Goal: Information Seeking & Learning: Learn about a topic

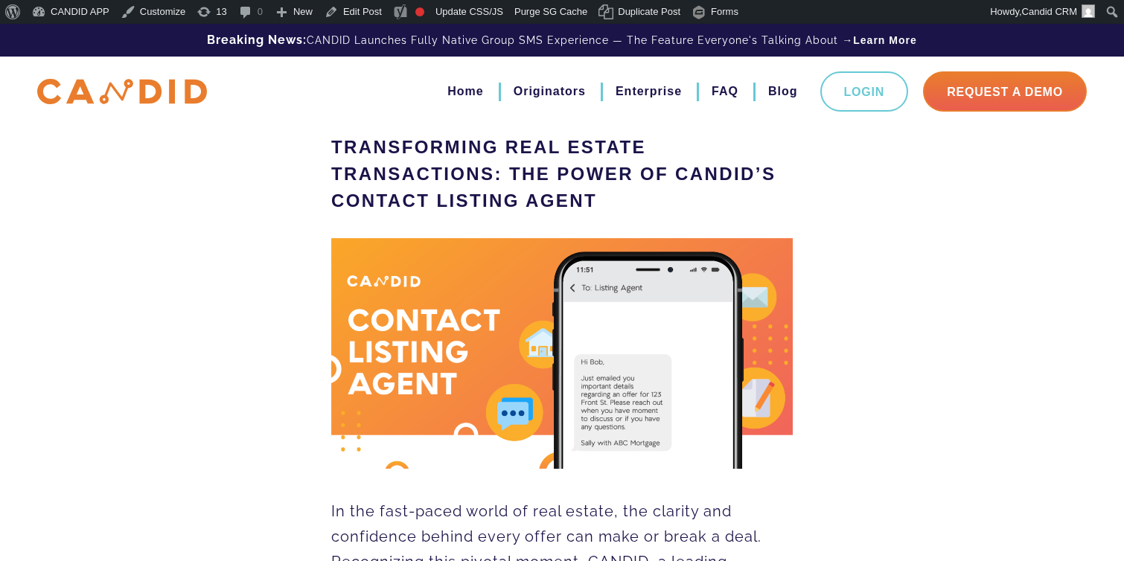
scroll to position [140, 0]
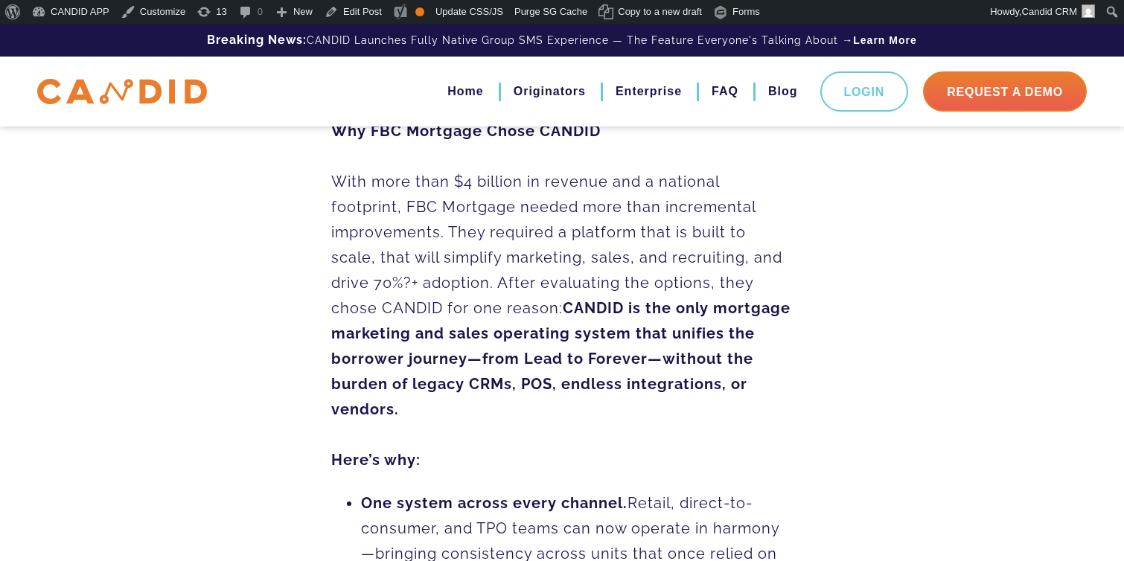
scroll to position [954, 0]
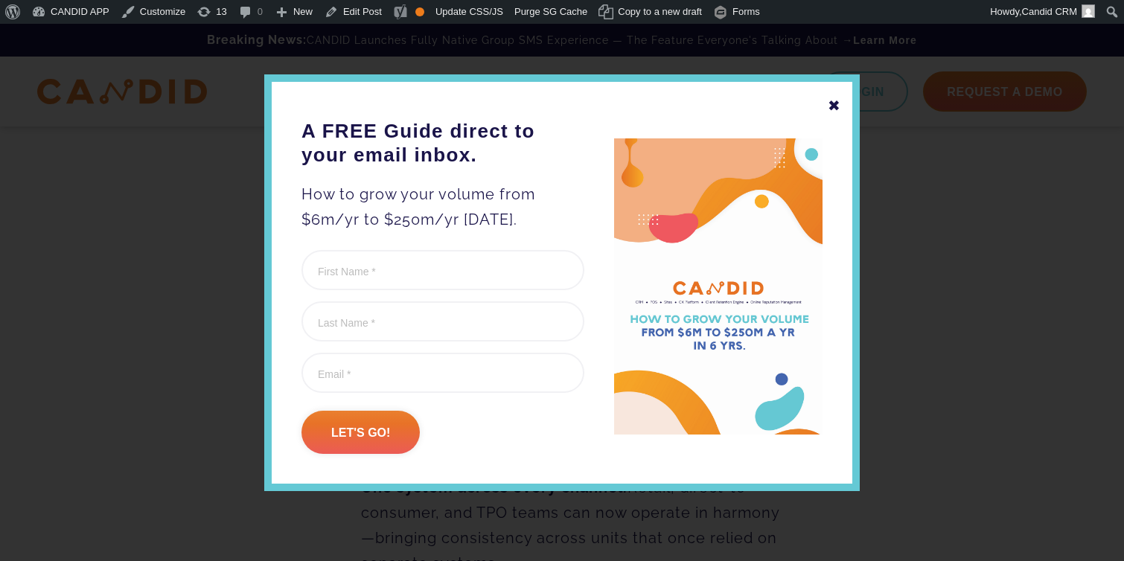
click at [837, 109] on div "✖" at bounding box center [834, 105] width 13 height 25
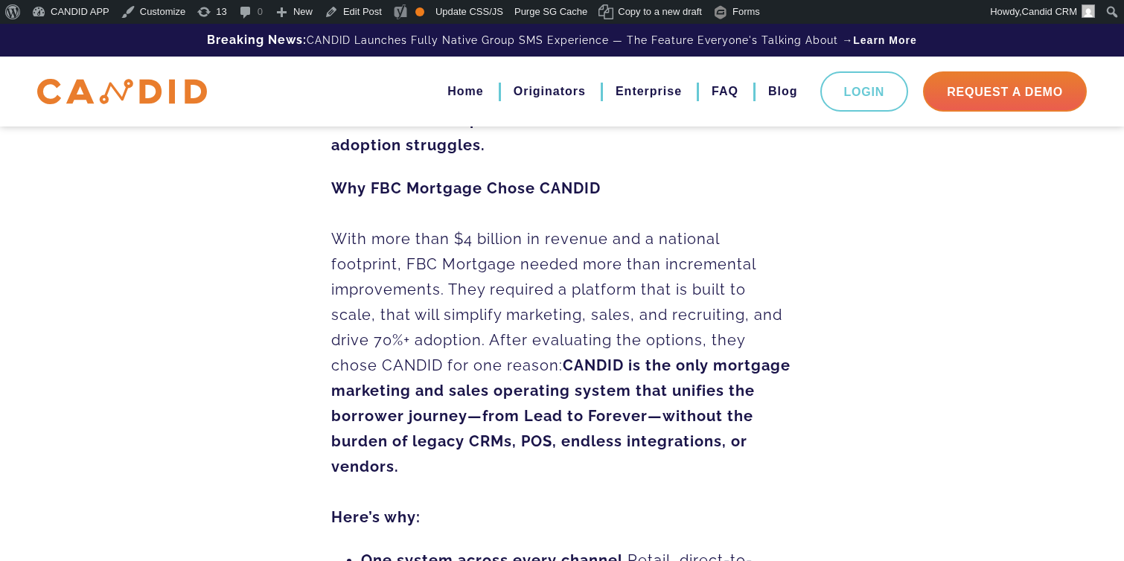
scroll to position [892, 0]
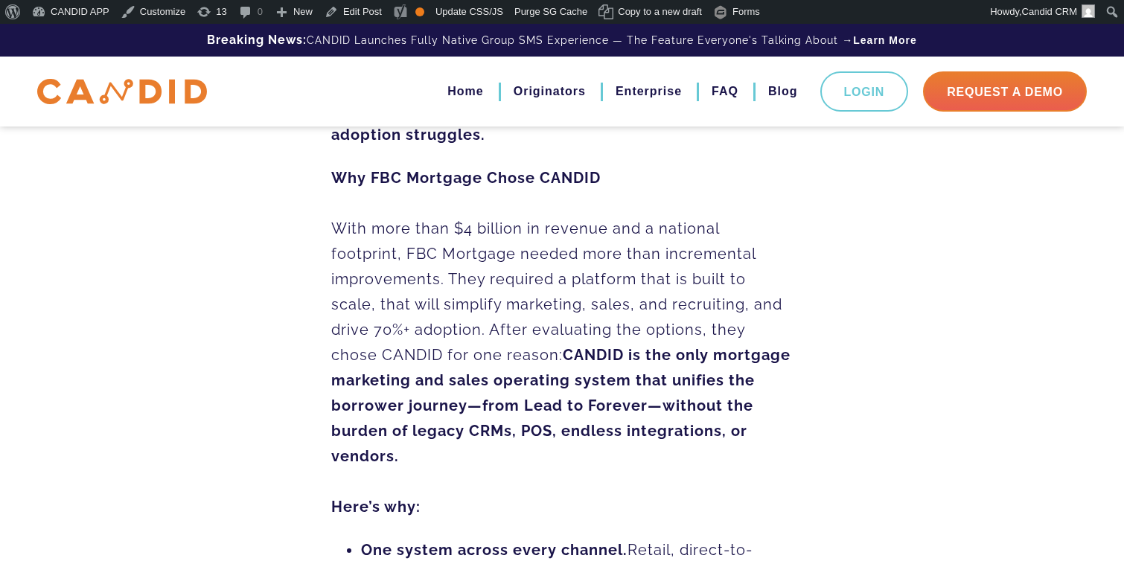
click at [590, 430] on p "Why FBC Mortgage Chose CANDID With more than $4 billion in revenue and a nation…" at bounding box center [561, 342] width 461 height 354
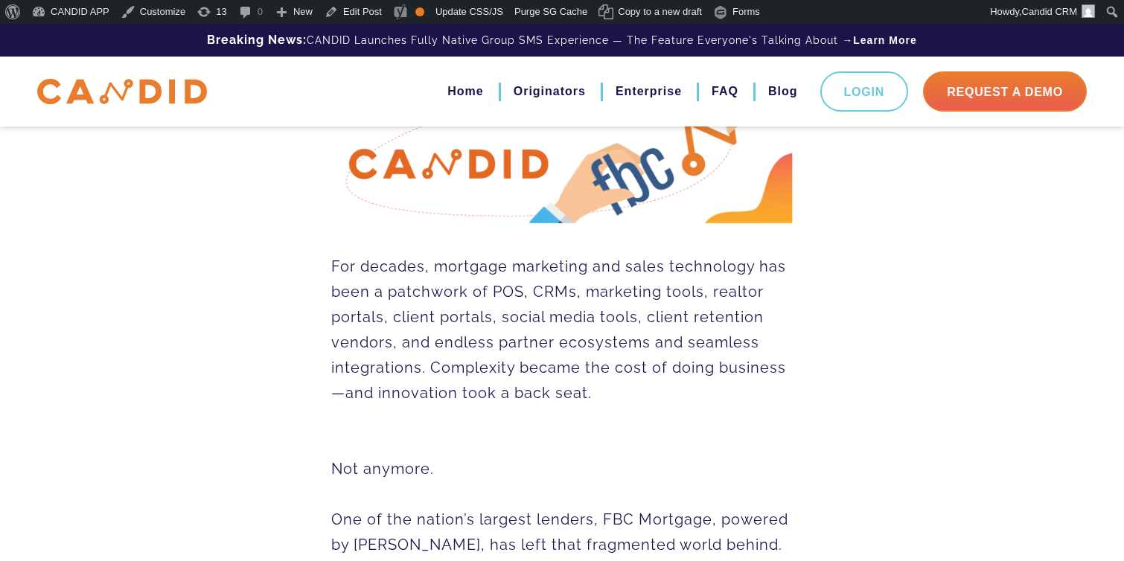
scroll to position [0, 0]
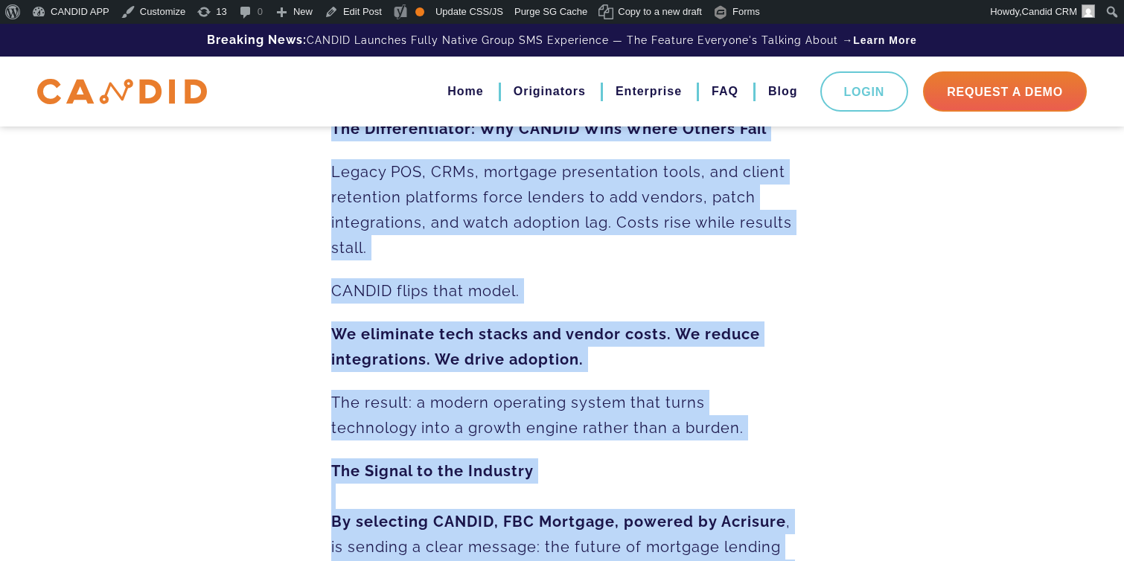
scroll to position [2279, 0]
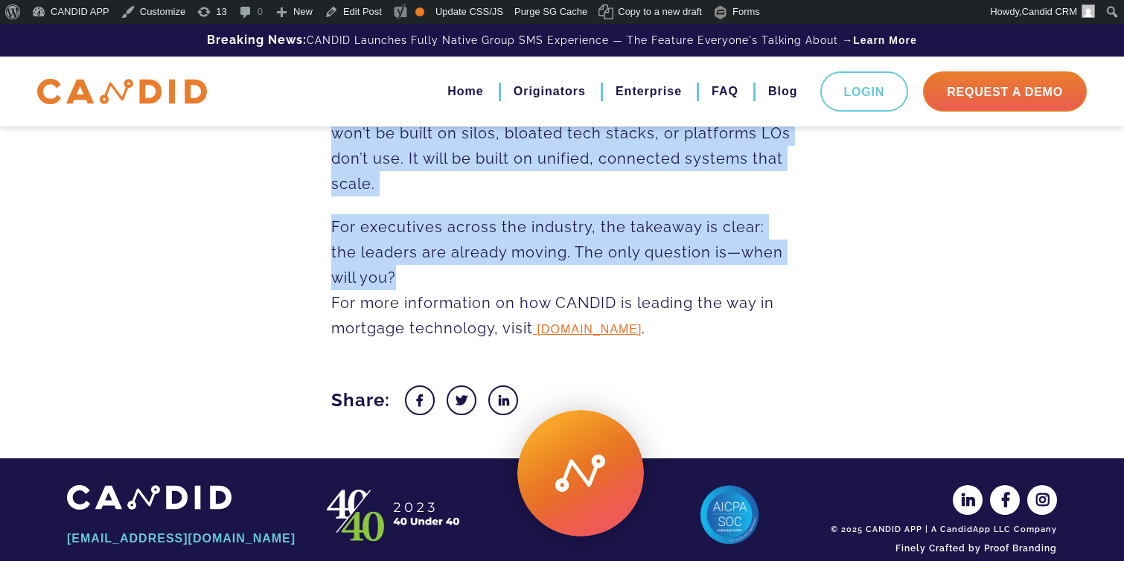
drag, startPoint x: 332, startPoint y: 413, endPoint x: 645, endPoint y: 249, distance: 353.9
copy div "For decades, mortgage marketing and sales technology has been a patchwork of PO…"
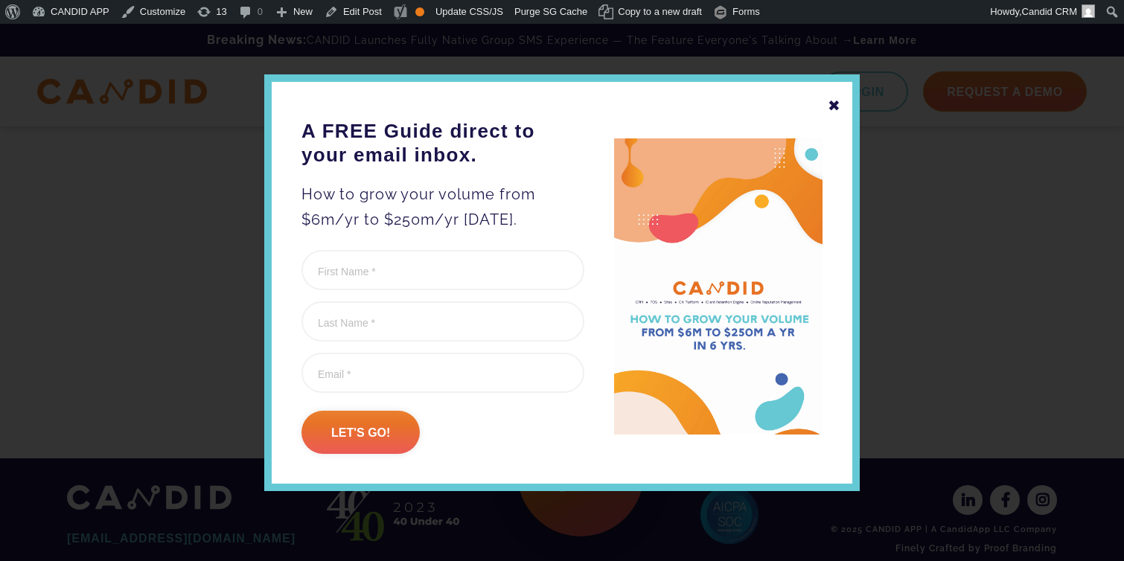
click at [830, 107] on div "✖" at bounding box center [834, 105] width 13 height 25
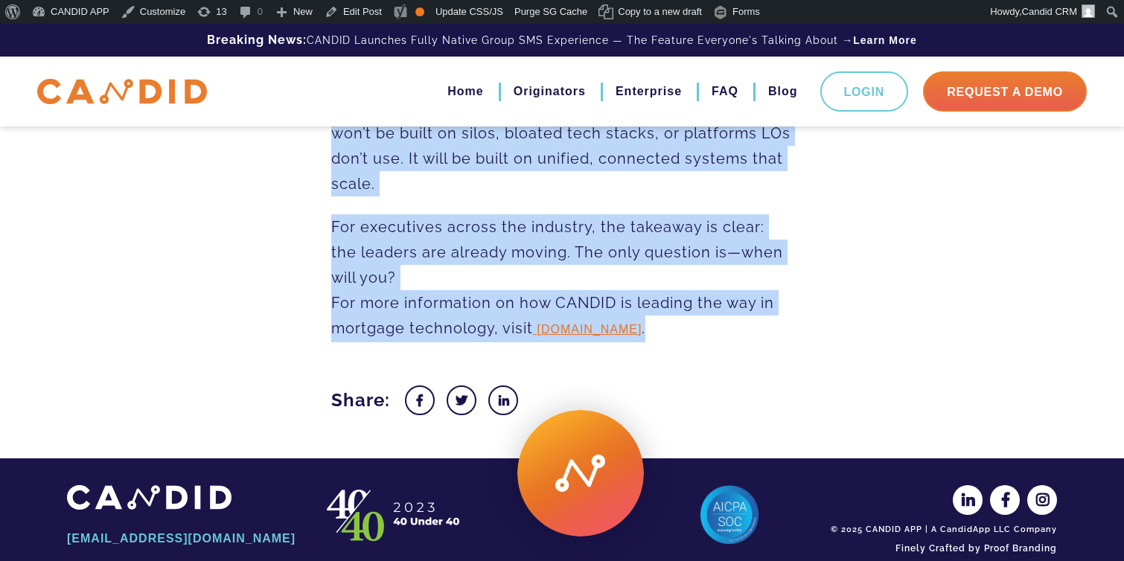
drag, startPoint x: 333, startPoint y: 178, endPoint x: 720, endPoint y: 314, distance: 411.0
copy div "For decades, mortgage marketing and sales technology has been a patchwork of PO…"
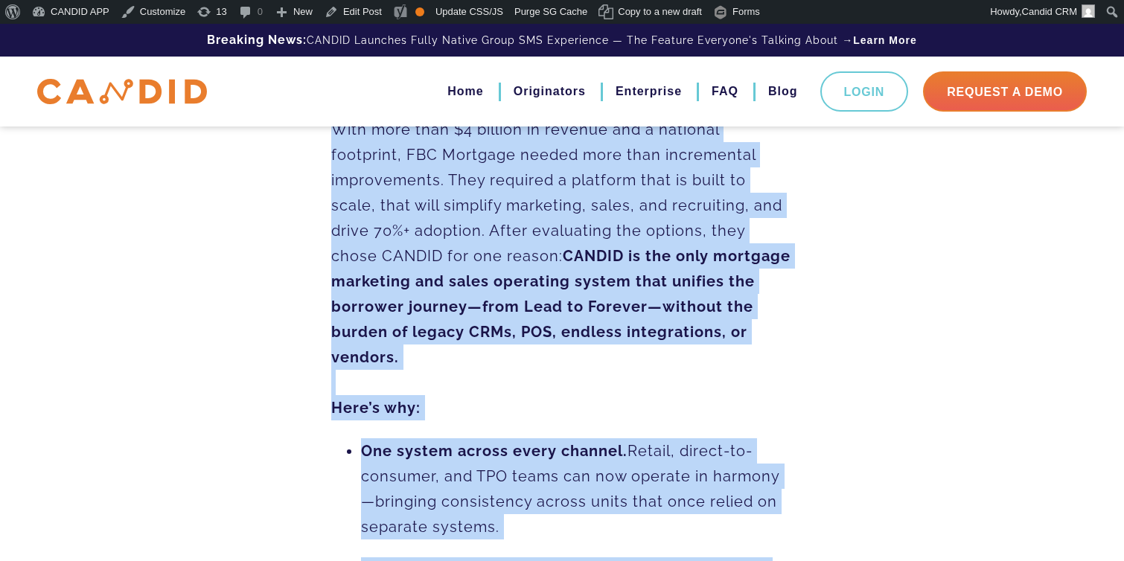
scroll to position [0, 0]
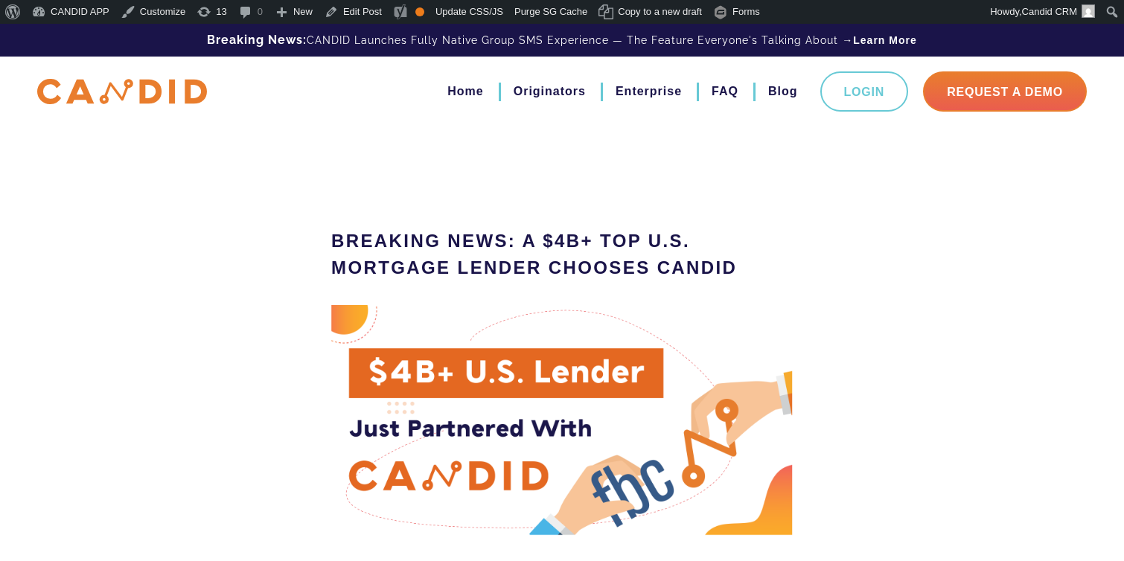
click at [386, 256] on h1 "Breaking News: A $4B+ Top U.S. Mortgage Lender Chooses CANDID" at bounding box center [561, 255] width 461 height 54
click at [386, 257] on h1 "Breaking News: A $4B+ Top U.S. Mortgage Lender Chooses CANDID" at bounding box center [561, 255] width 461 height 54
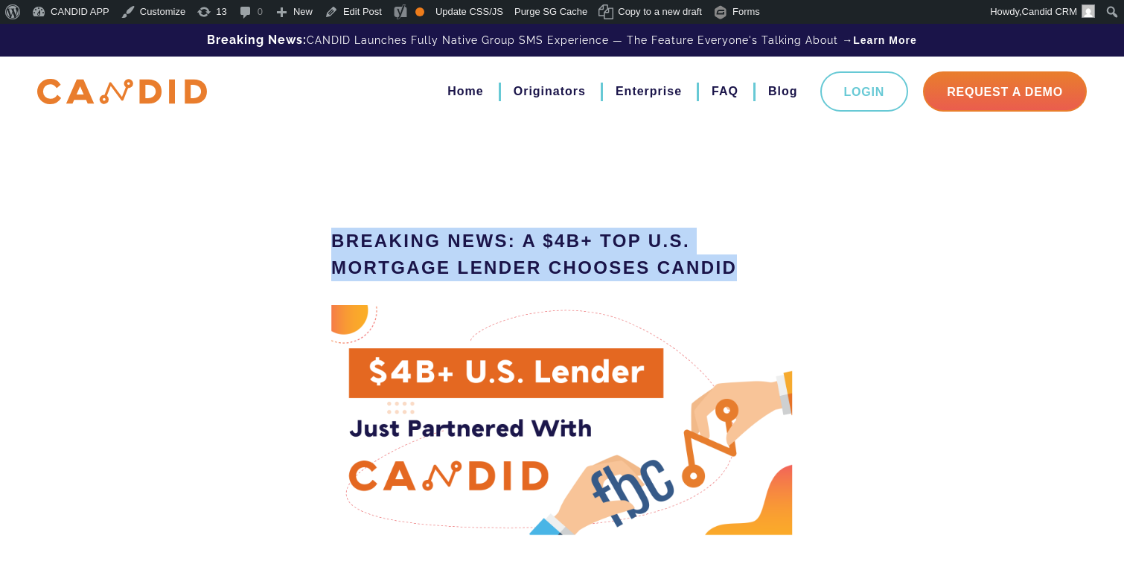
click at [386, 257] on h1 "Breaking News: A $4B+ Top U.S. Mortgage Lender Chooses CANDID" at bounding box center [561, 255] width 461 height 54
copy header "Breaking News: A $4B+ Top U.S. Mortgage Lender Chooses CANDID"
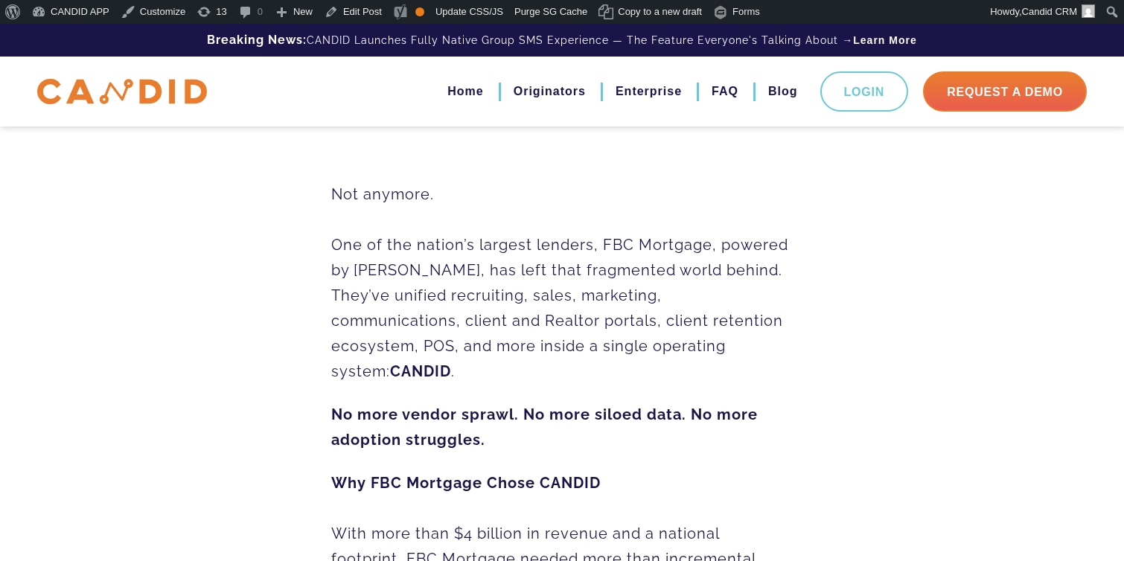
scroll to position [670, 0]
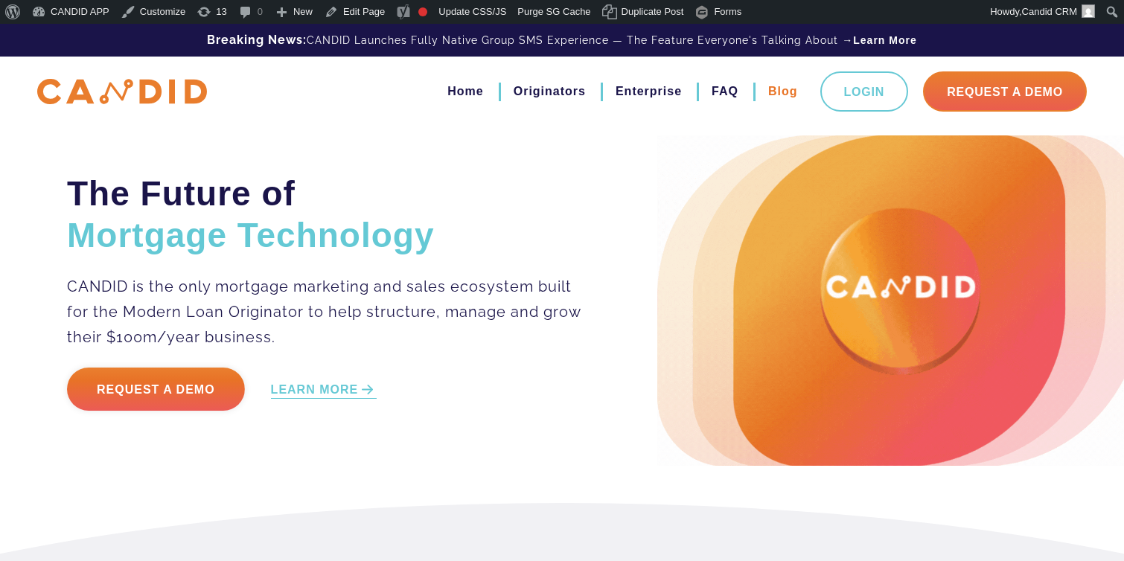
click at [768, 90] on link "Blog" at bounding box center [783, 91] width 30 height 25
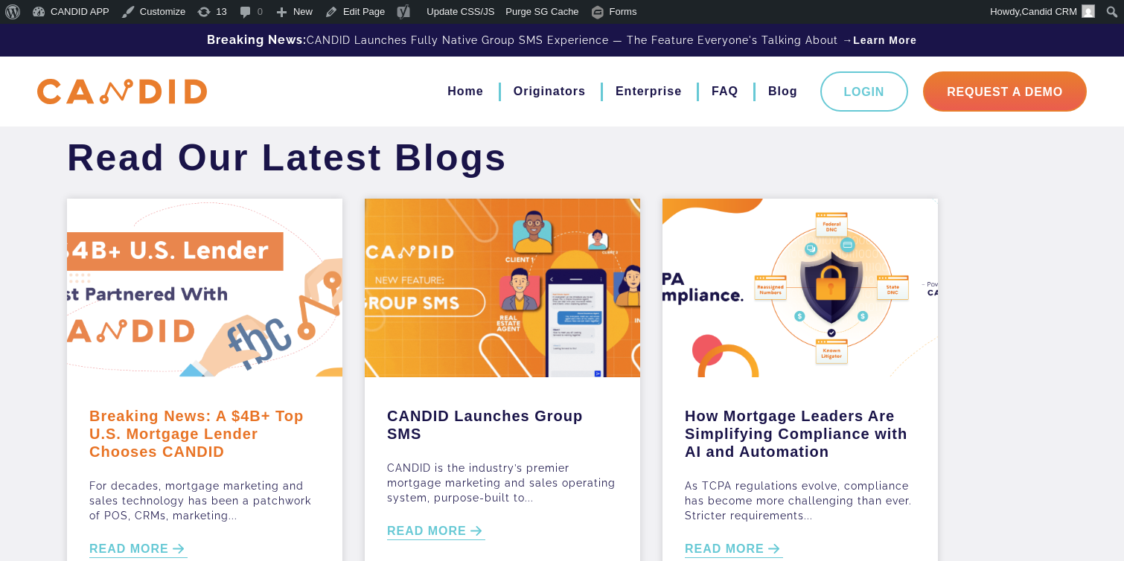
click at [185, 431] on link "Breaking News: A $4B+ Top U.S. Mortgage Lender Chooses CANDID" at bounding box center [204, 430] width 231 height 61
